Goal: Task Accomplishment & Management: Use online tool/utility

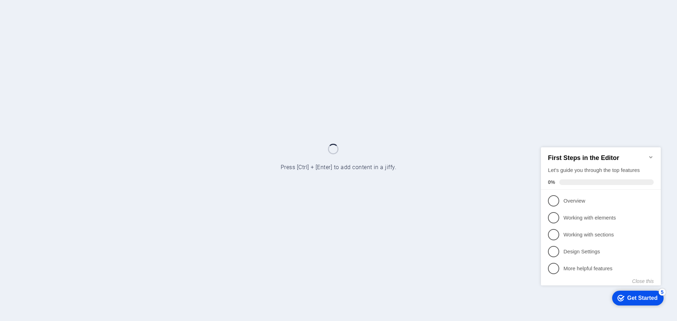
click at [643, 297] on div "Get Started" at bounding box center [643, 298] width 30 height 6
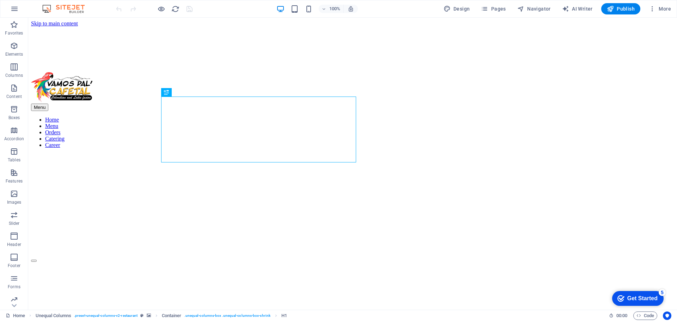
scroll to position [219, 0]
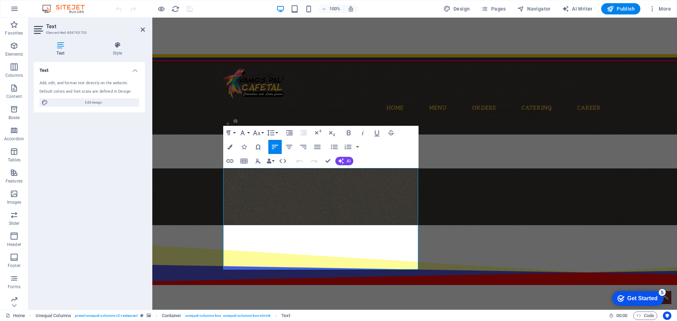
click at [150, 31] on aside "Text Element #ed-806763703 Text Style Text Add, edit, and format text directly …" at bounding box center [90, 164] width 124 height 293
click at [144, 30] on icon at bounding box center [143, 30] width 4 height 6
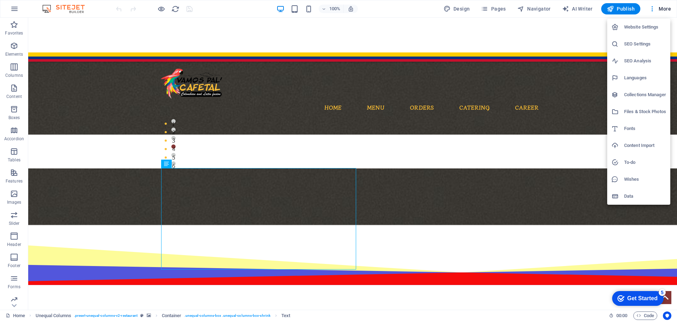
click at [644, 131] on h6 "Fonts" at bounding box center [646, 129] width 42 height 8
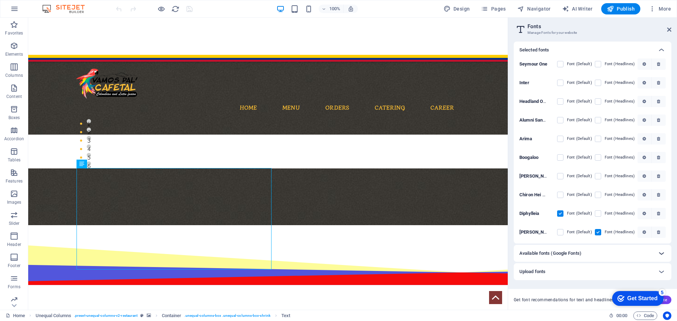
click at [658, 255] on icon at bounding box center [662, 253] width 8 height 8
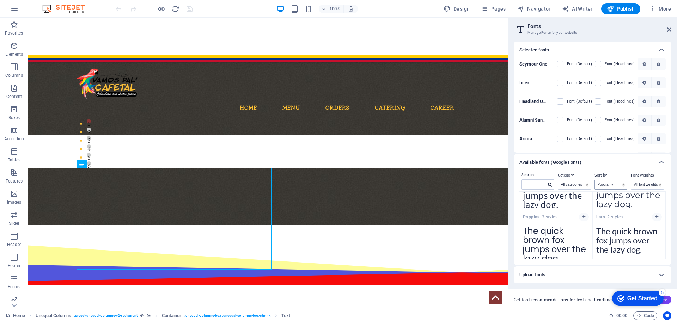
scroll to position [91, 0]
click at [611, 185] on select "Name Category Popularity" at bounding box center [611, 184] width 32 height 9
select select "name"
click at [595, 180] on select "Name Category Popularity" at bounding box center [611, 184] width 32 height 9
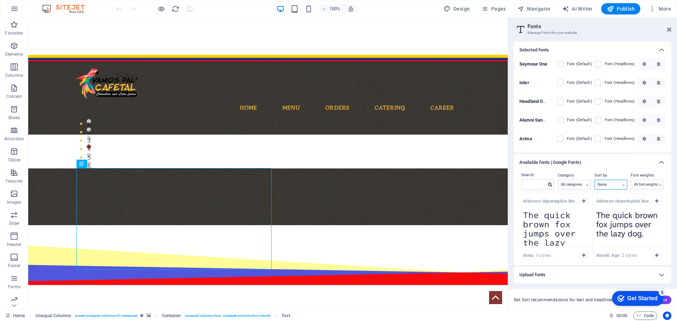
scroll to position [3322, 0]
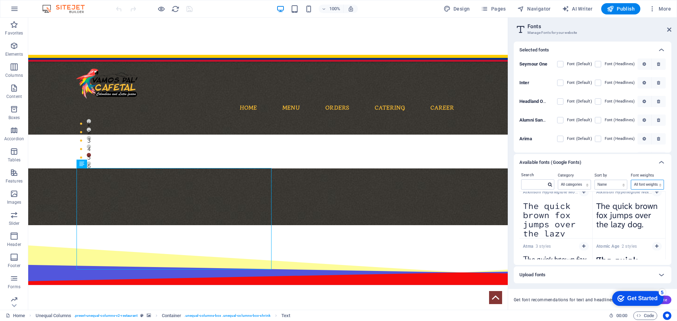
click at [654, 185] on select "All font weights 100 100italic 200 200italic 300 300italic 500 500italic 600 60…" at bounding box center [648, 184] width 32 height 9
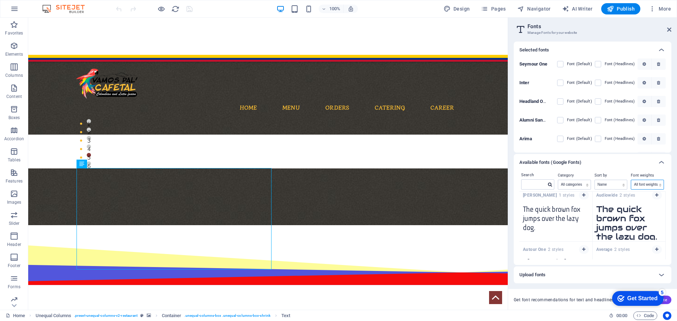
scroll to position [3427, 0]
click at [582, 195] on span "button" at bounding box center [584, 196] width 4 height 4
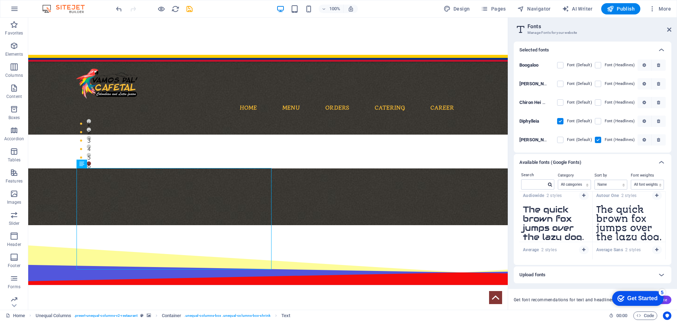
scroll to position [110, 0]
click at [560, 144] on label at bounding box center [561, 141] width 6 height 6
click at [0, 0] on input "checkbox" at bounding box center [0, 0] width 0 height 0
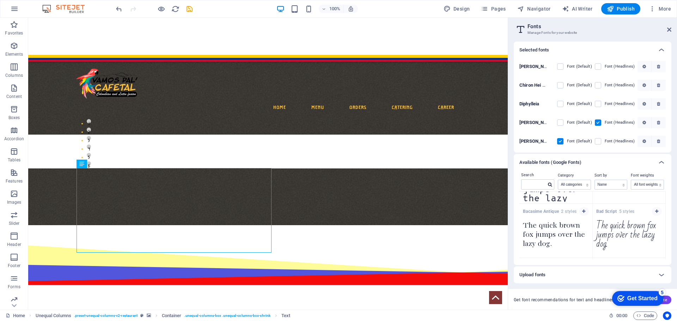
scroll to position [3798, 0]
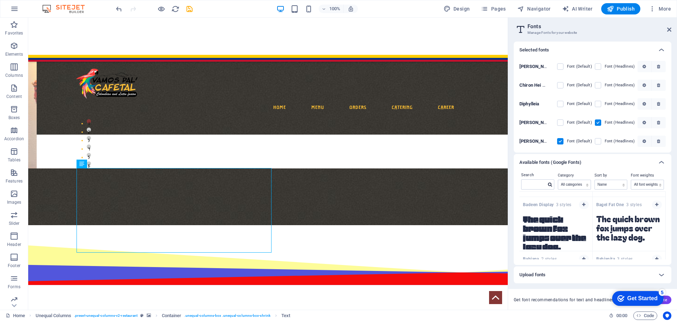
click at [657, 139] on button "button" at bounding box center [659, 141] width 14 height 11
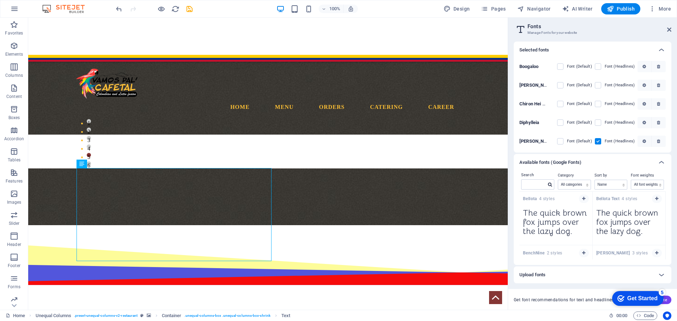
scroll to position [4891, 0]
click at [655, 199] on span "button" at bounding box center [657, 199] width 4 height 4
click at [561, 142] on label at bounding box center [561, 141] width 6 height 6
click at [0, 0] on Text "checkbox" at bounding box center [0, 0] width 0 height 0
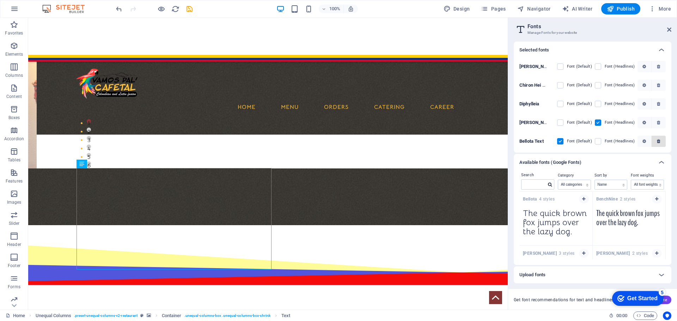
click at [660, 139] on button "button" at bounding box center [659, 141] width 14 height 11
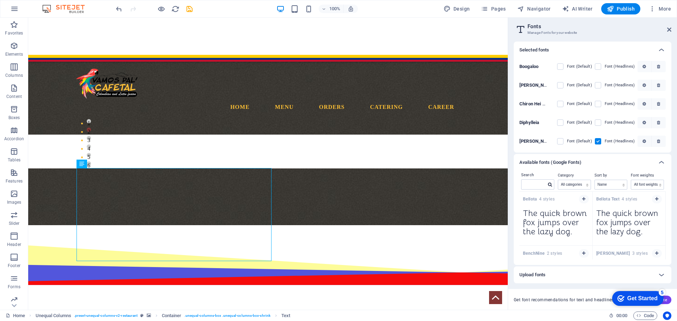
click at [631, 198] on span "Bellota Text 4 styles" at bounding box center [617, 200] width 41 height 6
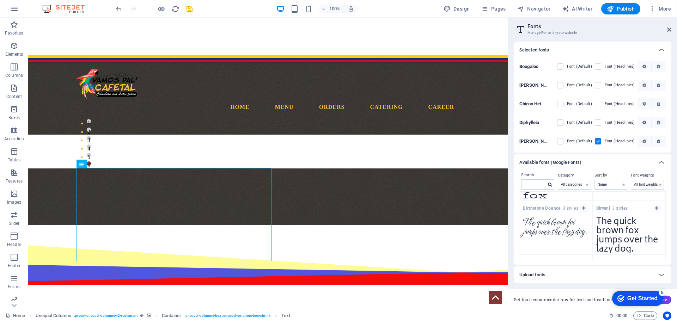
scroll to position [5425, 0]
click at [656, 208] on icon "button" at bounding box center [657, 209] width 3 height 4
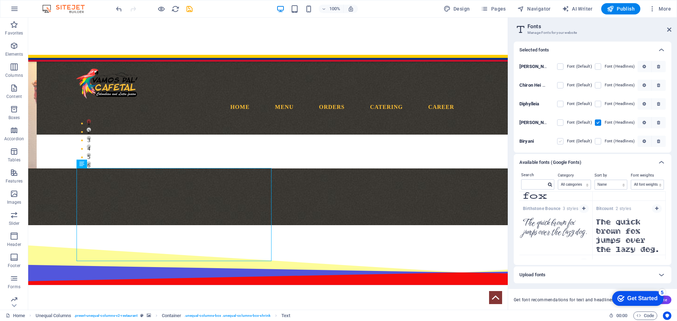
click at [561, 142] on label at bounding box center [561, 141] width 6 height 6
click at [0, 0] on input "checkbox" at bounding box center [0, 0] width 0 height 0
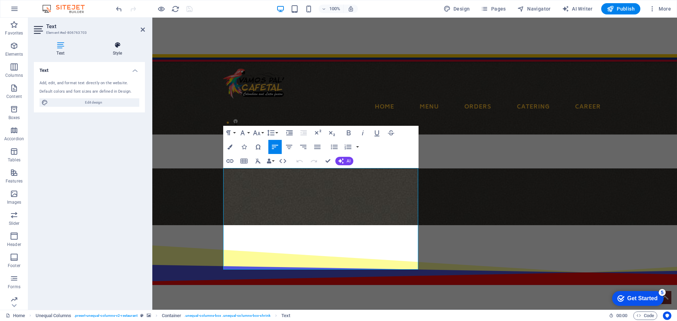
click at [117, 49] on h4 "Style" at bounding box center [117, 49] width 55 height 15
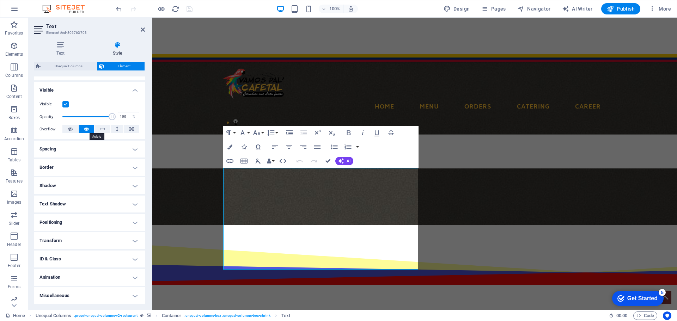
scroll to position [0, 0]
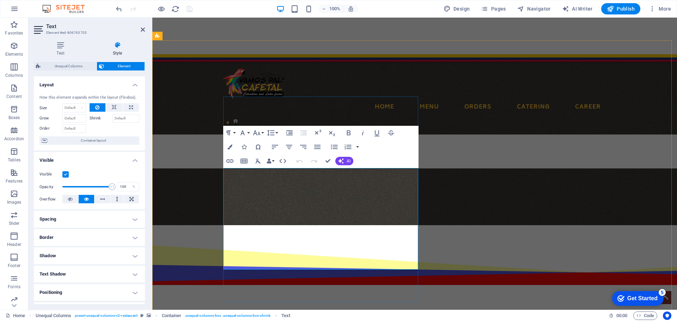
click at [63, 46] on icon at bounding box center [60, 45] width 53 height 7
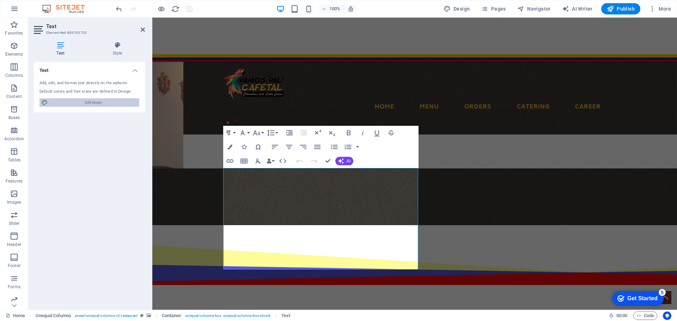
click at [103, 106] on span "Edit design" at bounding box center [93, 102] width 87 height 8
select select "rem"
select select "400"
select select "px"
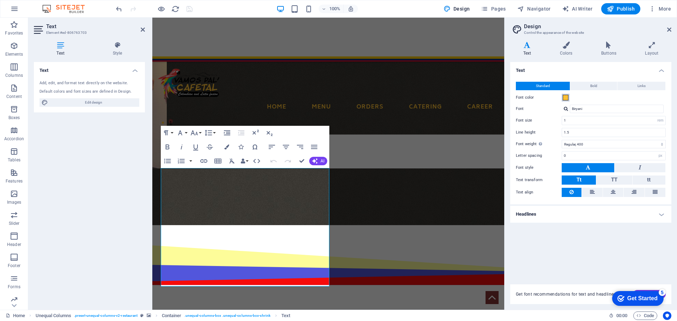
click at [566, 98] on span at bounding box center [566, 98] width 6 height 6
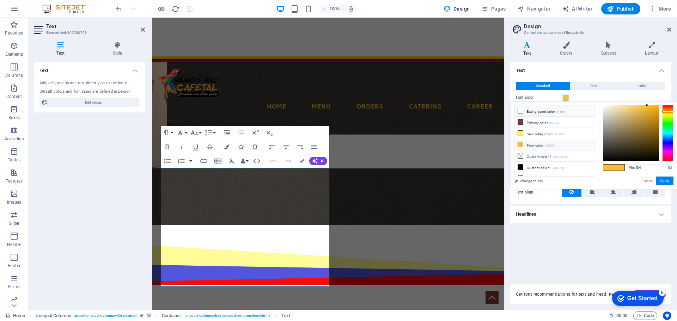
click at [521, 113] on icon at bounding box center [520, 110] width 5 height 5
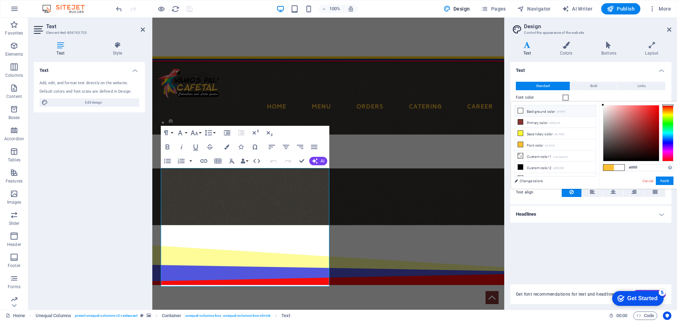
click at [529, 107] on li "Background color #ffffff" at bounding box center [555, 111] width 81 height 11
click at [520, 110] on icon at bounding box center [520, 110] width 5 height 5
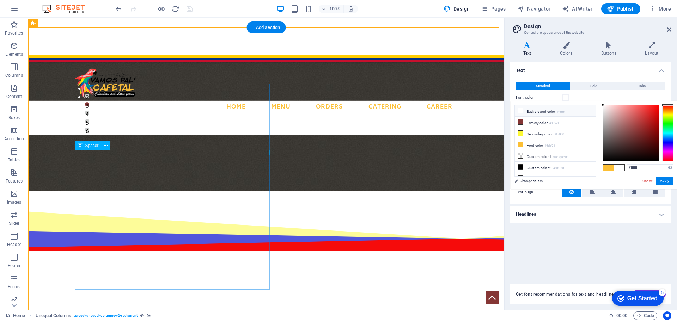
scroll to position [254, 0]
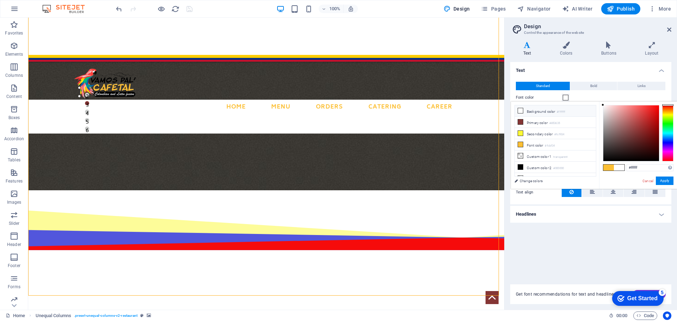
click at [519, 112] on icon at bounding box center [520, 110] width 5 height 5
click at [520, 128] on icon at bounding box center [520, 128] width 5 height 5
drag, startPoint x: 655, startPoint y: 167, endPoint x: 596, endPoint y: 166, distance: 58.6
click at [596, 166] on div "less Background color #ffffff Primary color #853635 Secondary color #fcf934 Fon…" at bounding box center [594, 146] width 166 height 88
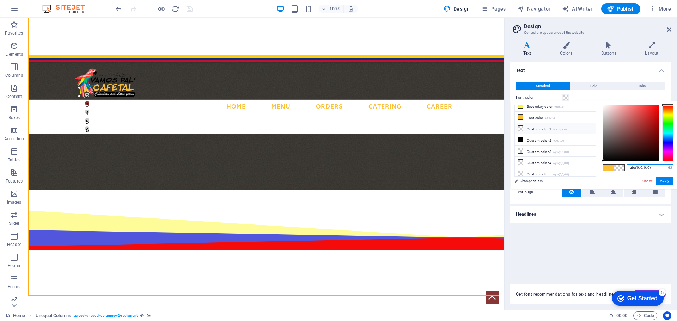
paste input "#F4EBD0"
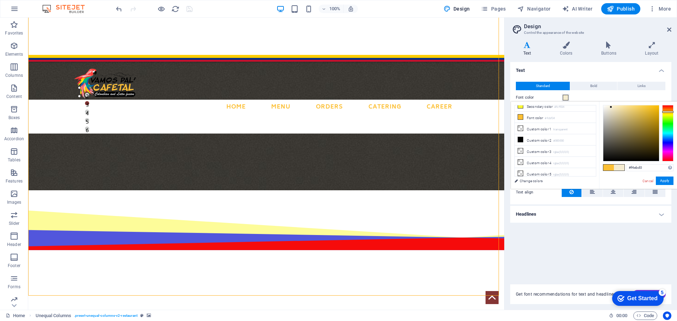
click at [622, 175] on div "#f4ebd0 Supported formats #0852ed rgb(8, 82, 237) rgba(8, 82, 237, 90%) hsv(221…" at bounding box center [638, 197] width 78 height 190
click at [548, 141] on li "Custom color 1 transparent" at bounding box center [555, 140] width 81 height 11
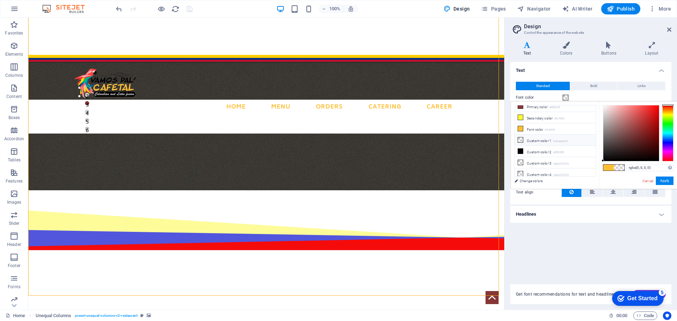
click at [548, 141] on li "Custom color 1 transparent" at bounding box center [555, 140] width 81 height 11
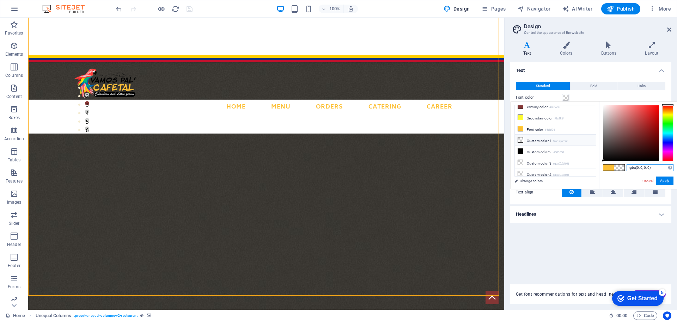
click at [640, 167] on input "rgba(0, 0, 0, 0)" at bounding box center [650, 167] width 47 height 7
paste input "#F4EBD0"
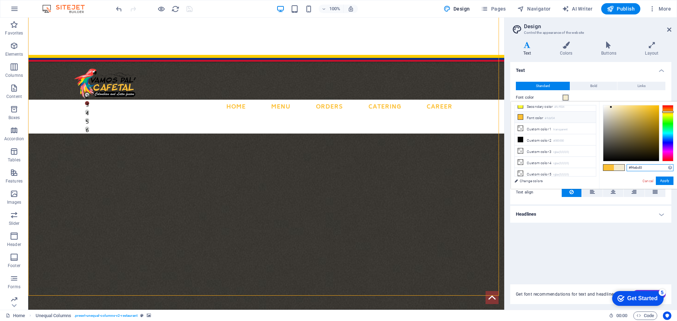
scroll to position [0, 0]
click at [184, 99] on nav "Home Menu Orders Catering Career" at bounding box center [266, 107] width 384 height 17
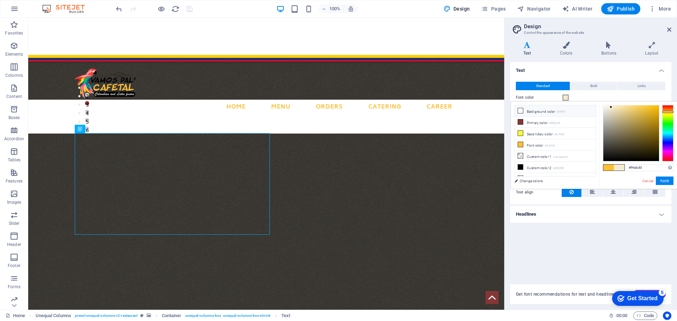
click at [523, 112] on icon at bounding box center [520, 110] width 5 height 5
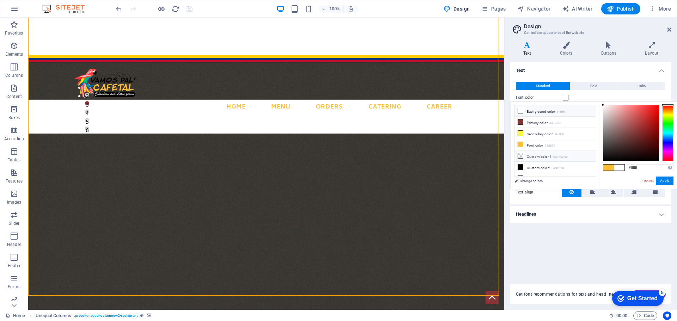
click at [536, 154] on li "Custom color 1 transparent" at bounding box center [555, 156] width 81 height 11
click at [650, 167] on input "rgba(0, 0, 0, 0)" at bounding box center [650, 167] width 47 height 7
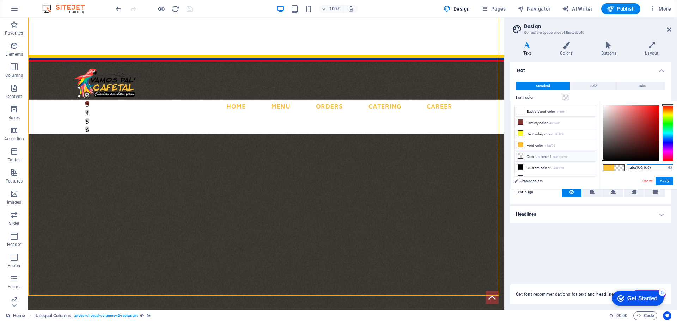
click at [650, 167] on input "rgba(0, 0, 0, 0)" at bounding box center [650, 167] width 47 height 7
paste input "#F4EBD0"
type input "#f4ebd0"
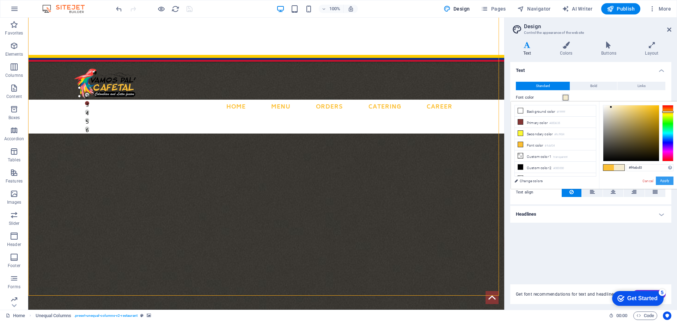
click at [666, 183] on button "Apply" at bounding box center [665, 181] width 18 height 8
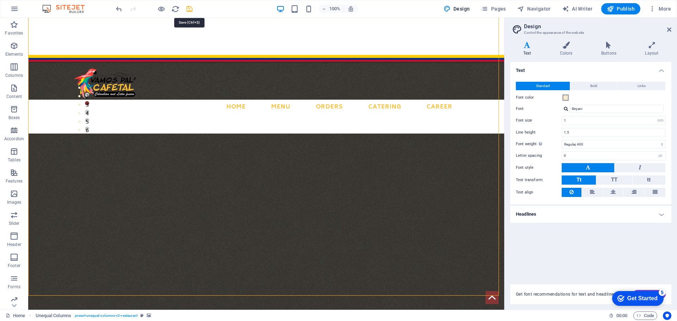
click at [188, 9] on icon "save" at bounding box center [190, 9] width 8 height 8
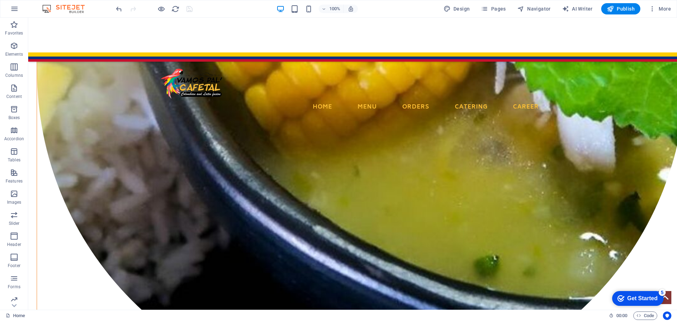
scroll to position [1399, 0]
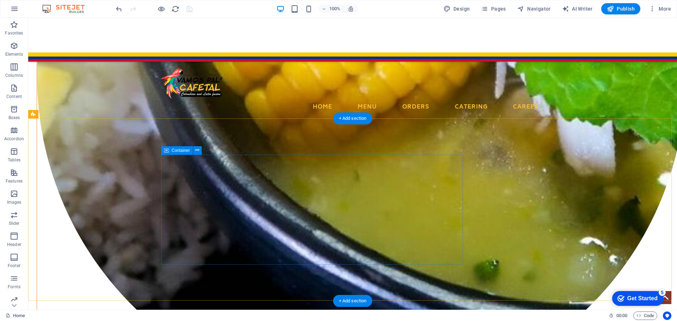
drag, startPoint x: 216, startPoint y: 161, endPoint x: 208, endPoint y: 170, distance: 12.5
select select "waves"
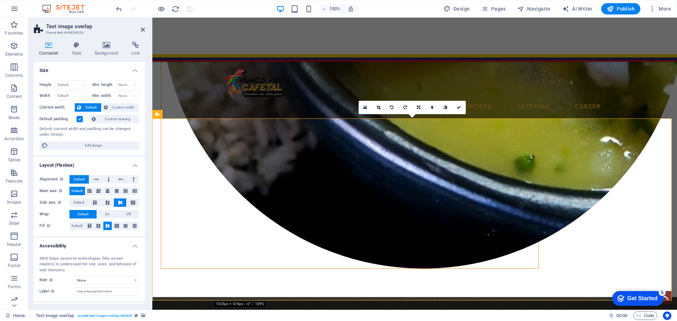
click at [46, 43] on icon at bounding box center [49, 45] width 30 height 7
click at [162, 113] on div "Text image overlap" at bounding box center [176, 114] width 49 height 8
click at [176, 115] on span "Text image overlap" at bounding box center [181, 114] width 36 height 4
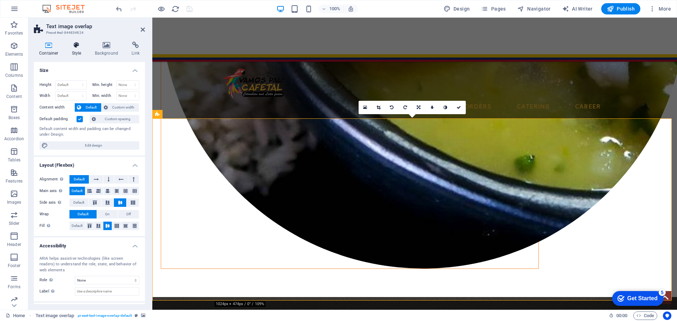
click at [79, 43] on icon at bounding box center [77, 45] width 20 height 7
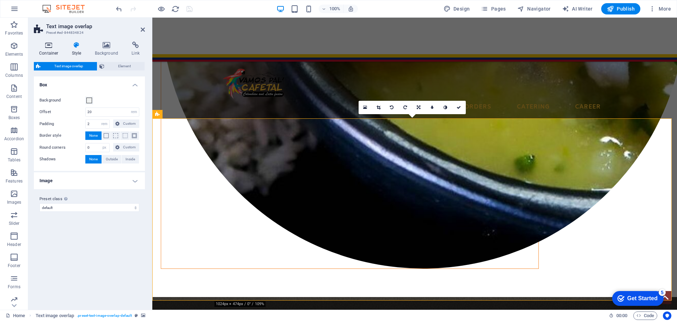
click at [55, 45] on icon at bounding box center [49, 45] width 30 height 7
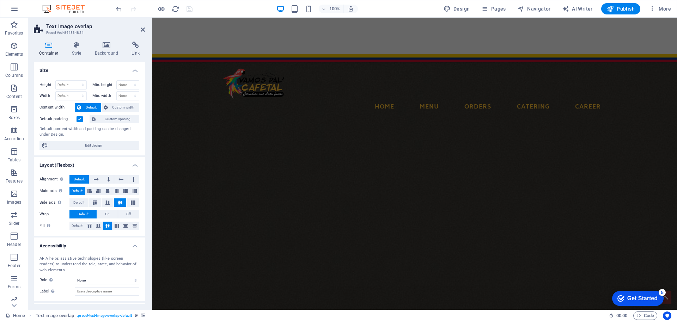
scroll to position [526, 0]
select select "fan"
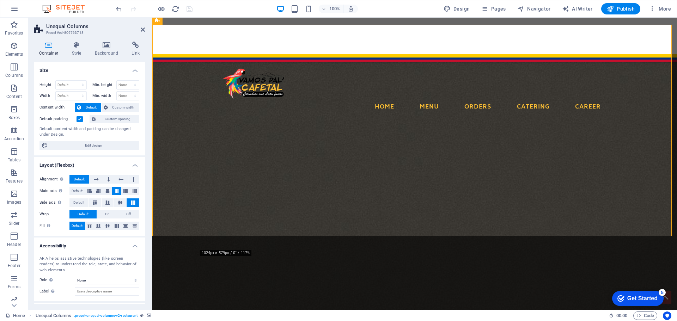
click at [109, 60] on div "Container Style Background Link Size Height Default px rem % vh vw Min. height …" at bounding box center [89, 173] width 111 height 263
drag, startPoint x: 109, startPoint y: 59, endPoint x: 108, endPoint y: 54, distance: 4.7
click at [108, 54] on div "Container Style Background Link Size Height Default px rem % vh vw Min. height …" at bounding box center [89, 173] width 111 height 263
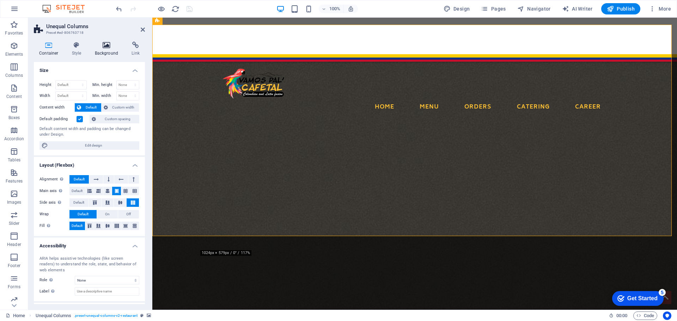
click at [108, 54] on h4 "Background" at bounding box center [108, 49] width 37 height 15
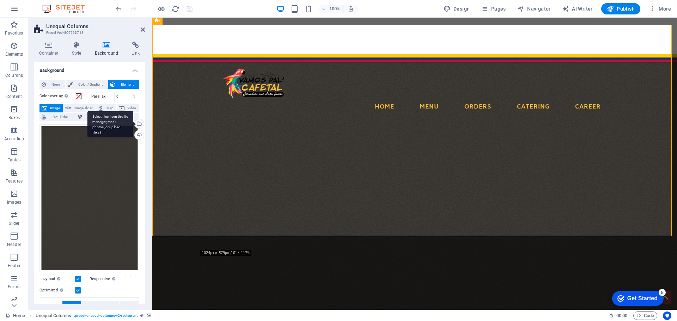
click at [139, 122] on div "Select files from the file manager, stock photos, or upload file(s)" at bounding box center [138, 124] width 11 height 11
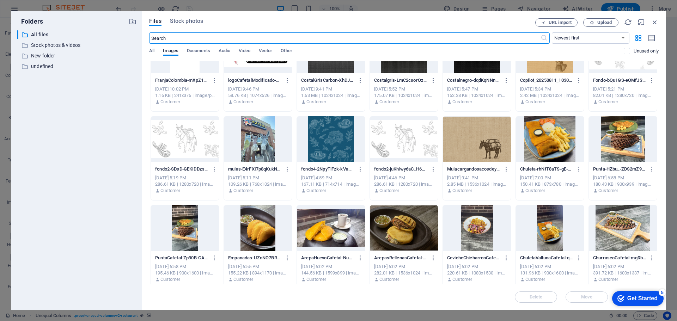
scroll to position [303, 0]
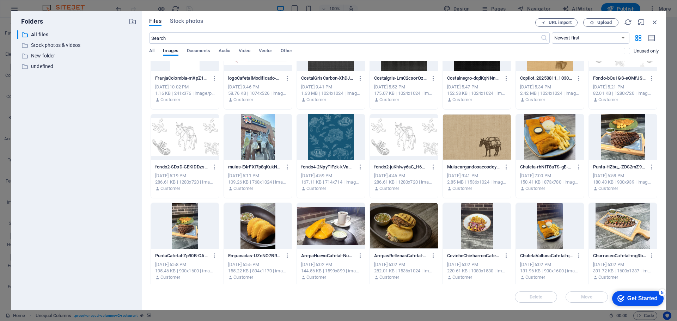
click at [482, 152] on div at bounding box center [477, 137] width 68 height 46
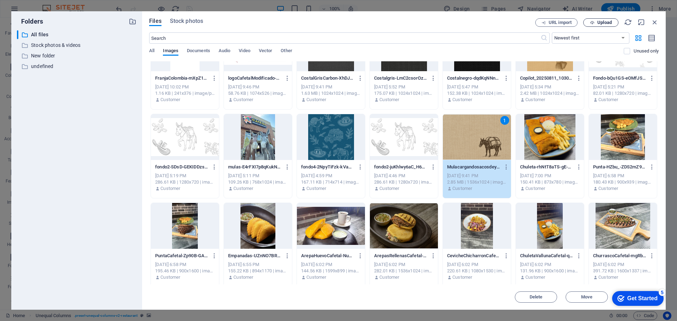
click at [589, 21] on span "Upload" at bounding box center [601, 22] width 29 height 5
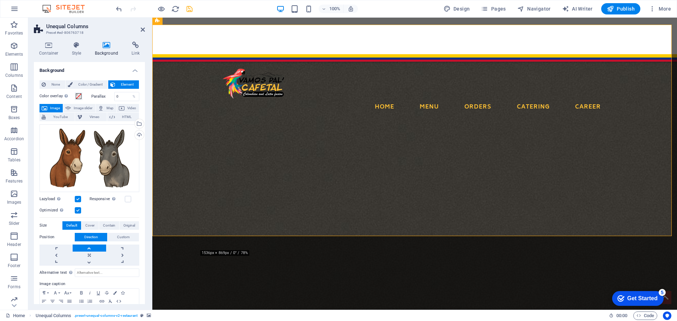
click at [105, 49] on h4 "Background" at bounding box center [108, 49] width 37 height 15
click at [138, 134] on div "Upload" at bounding box center [138, 136] width 11 height 11
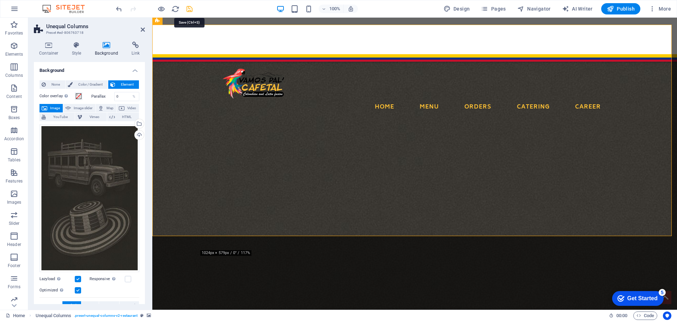
click at [190, 8] on icon "save" at bounding box center [190, 9] width 8 height 8
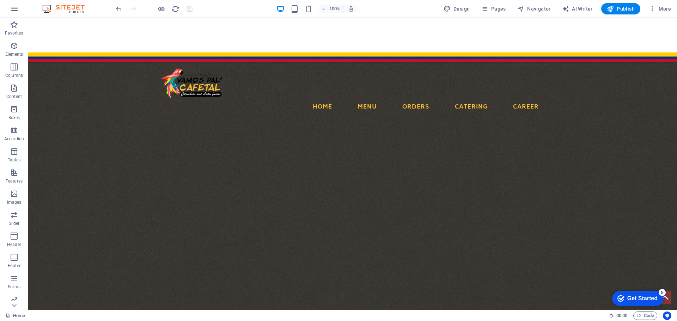
scroll to position [500, 0]
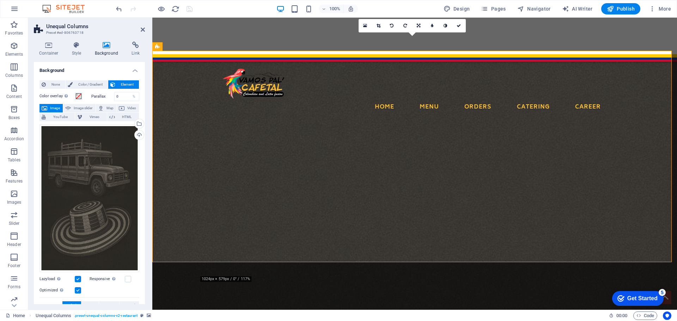
drag, startPoint x: 143, startPoint y: 167, endPoint x: 145, endPoint y: 234, distance: 67.1
click at [145, 234] on div "Container Style Background Link Size Height Default px rem % vh vw Min. height …" at bounding box center [89, 173] width 122 height 274
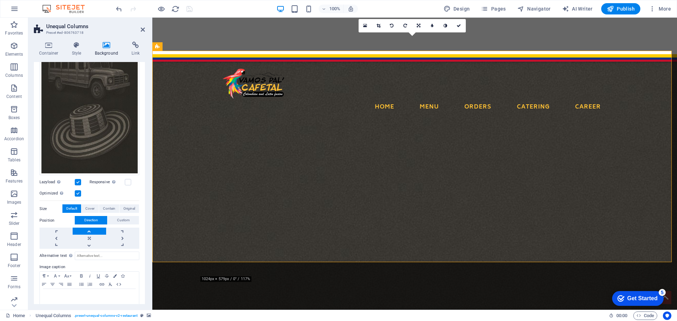
scroll to position [107, 0]
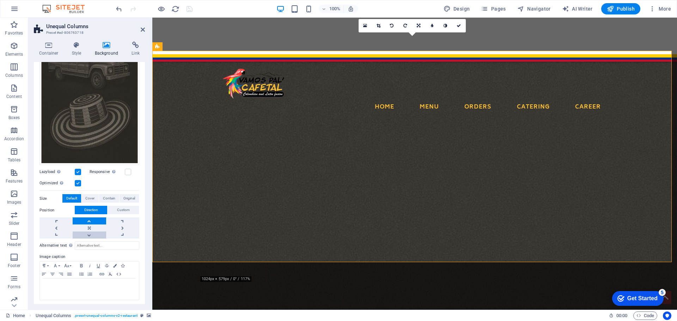
click at [89, 232] on link at bounding box center [89, 235] width 33 height 7
click at [191, 5] on icon "save" at bounding box center [190, 9] width 8 height 8
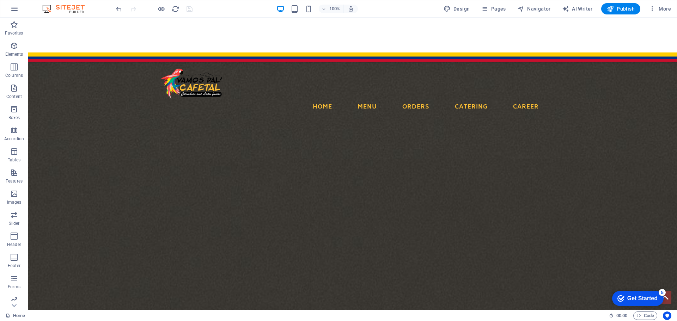
scroll to position [403, 0]
